Goal: Transaction & Acquisition: Download file/media

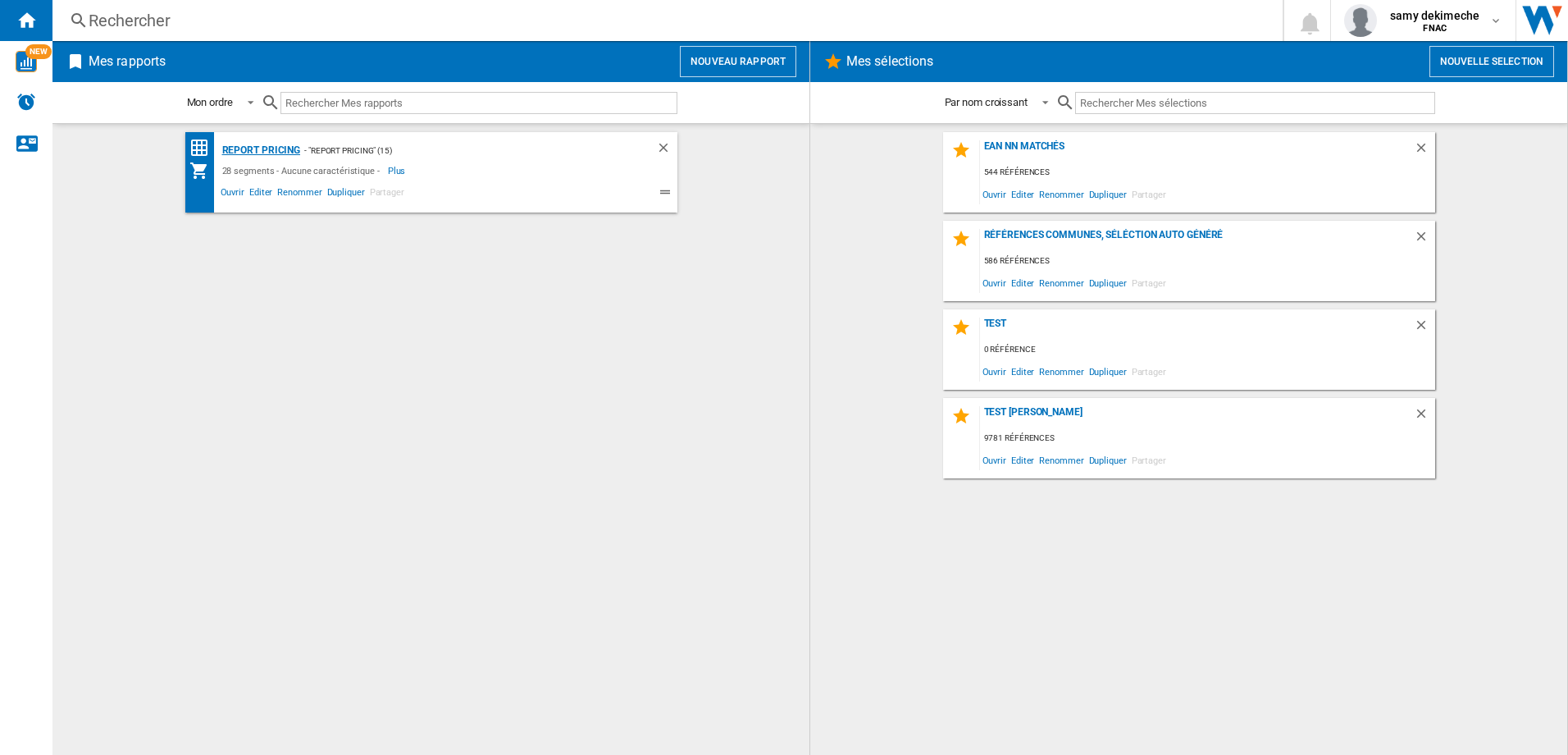
click at [260, 146] on div "Report pricing" at bounding box center [259, 151] width 83 height 21
click at [277, 150] on div "Report pricing" at bounding box center [259, 151] width 83 height 21
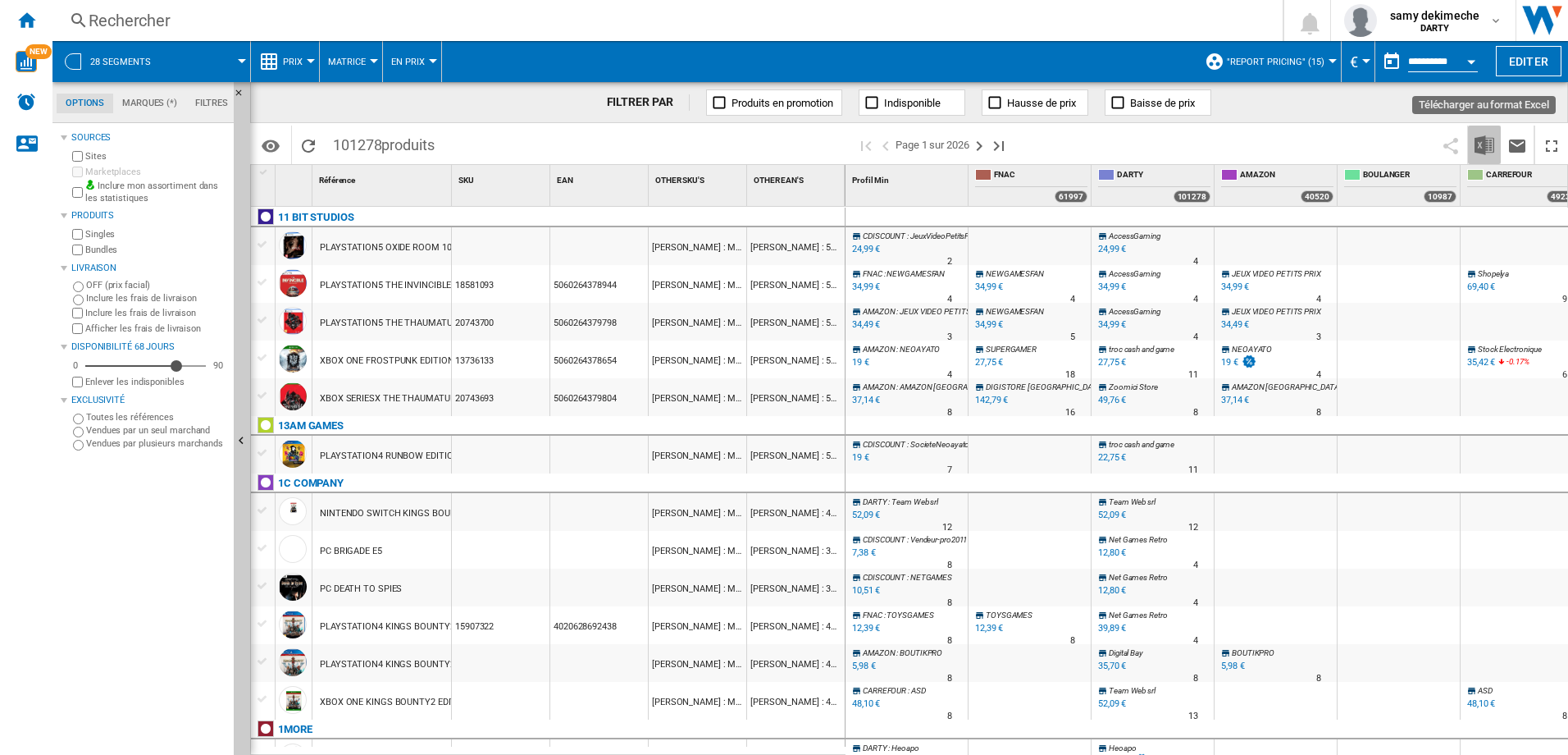
click at [1477, 141] on img "Télécharger au format Excel" at bounding box center [1485, 145] width 20 height 20
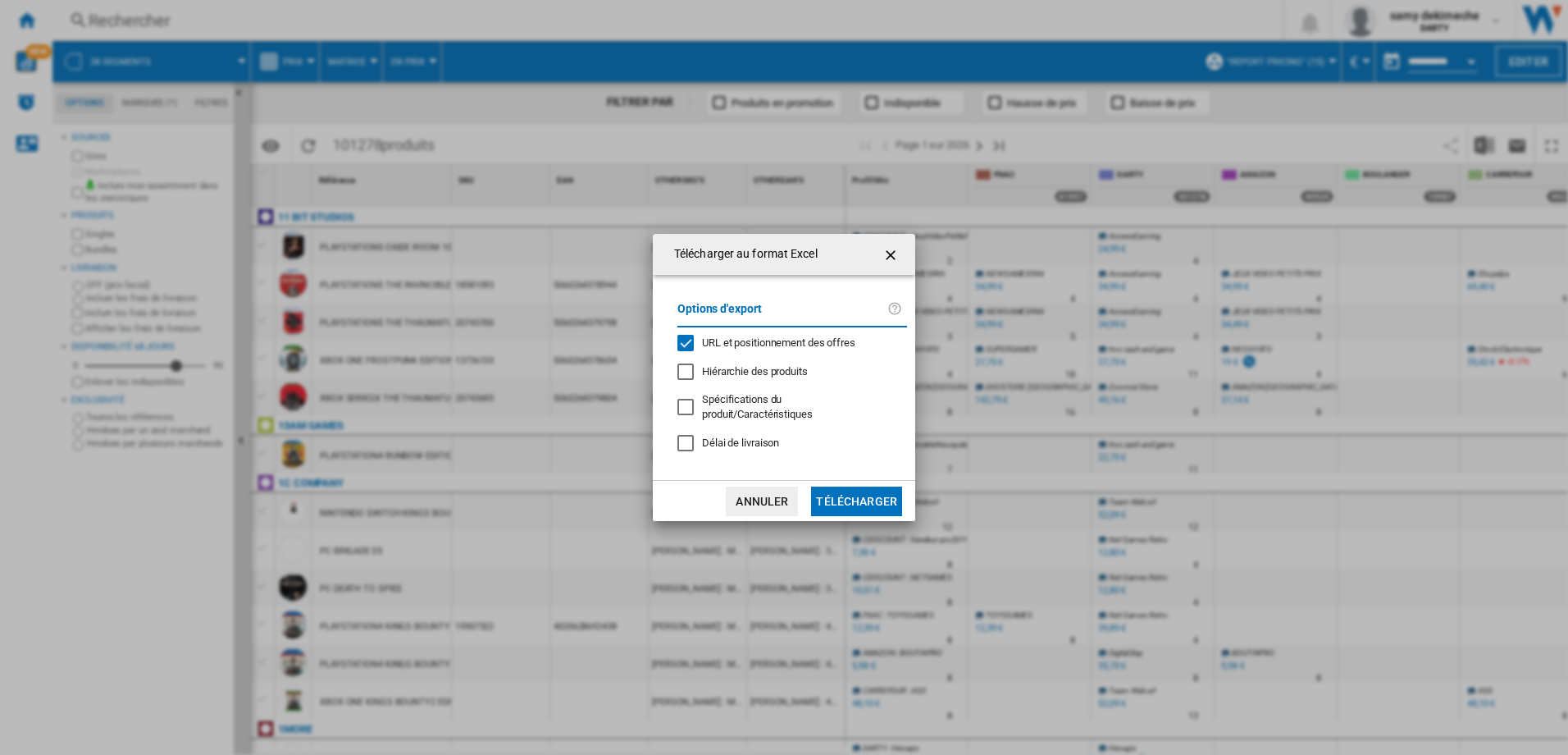
click at [681, 337] on div "URL et positionnement des offres" at bounding box center [686, 343] width 16 height 16
click at [857, 498] on button "Télécharger" at bounding box center [857, 501] width 91 height 30
